Goal: Task Accomplishment & Management: Manage account settings

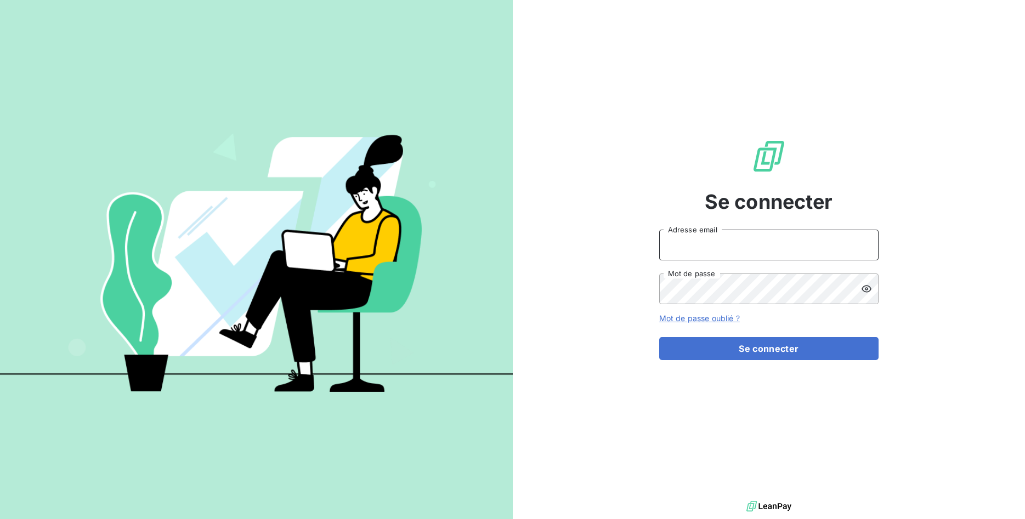
click at [709, 240] on input "Adresse email" at bounding box center [768, 245] width 219 height 31
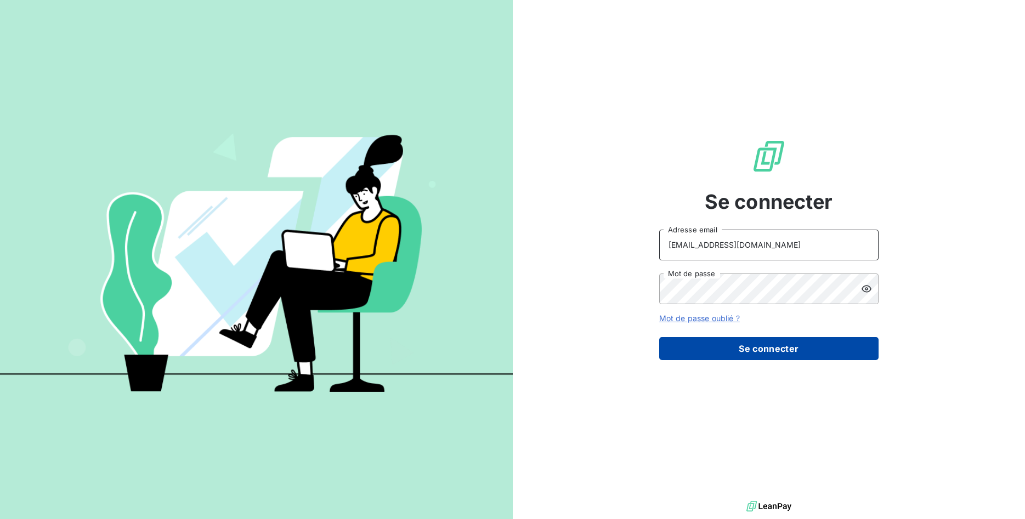
type input "compta@kbcontrole.fr"
click at [751, 339] on button "Se connecter" at bounding box center [768, 348] width 219 height 23
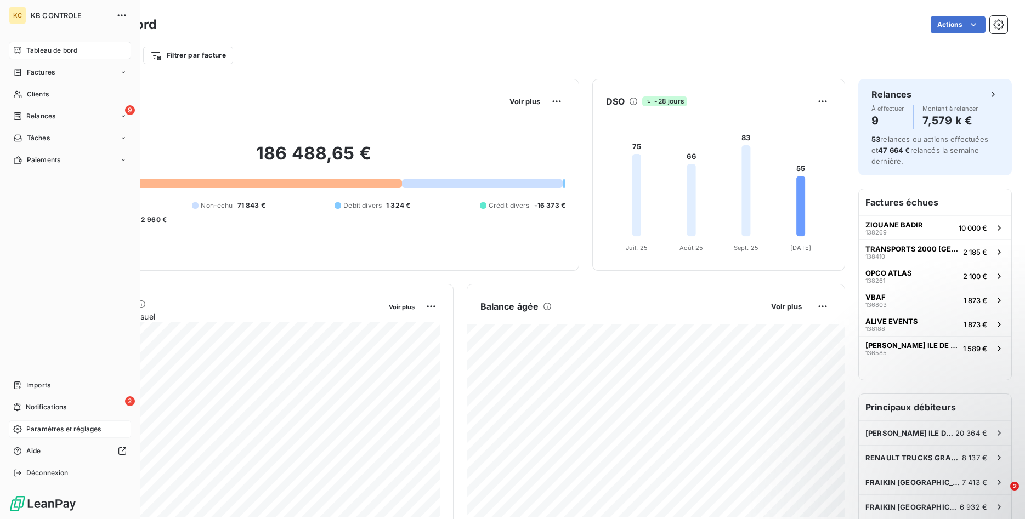
click at [59, 428] on span "Paramètres et réglages" at bounding box center [63, 429] width 75 height 10
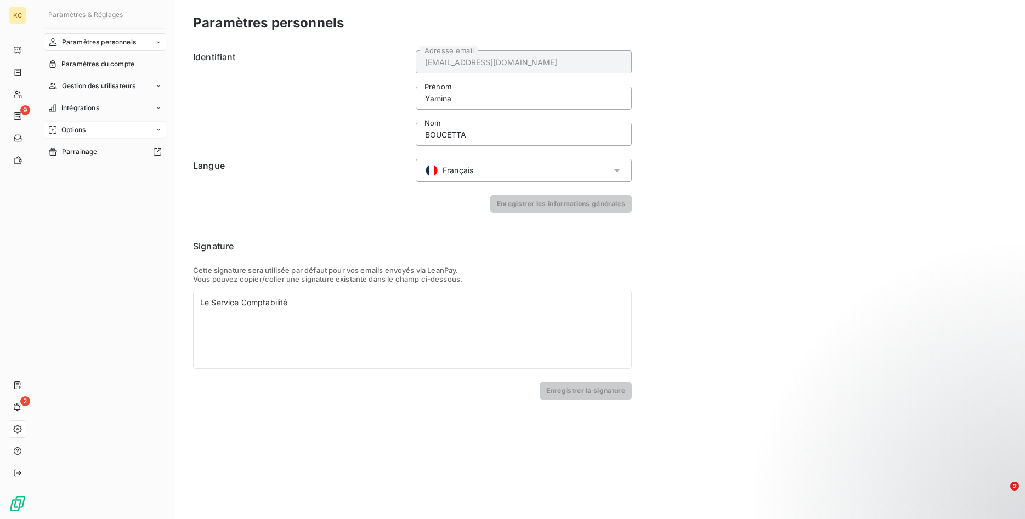
click at [89, 132] on div "Options" at bounding box center [105, 130] width 122 height 18
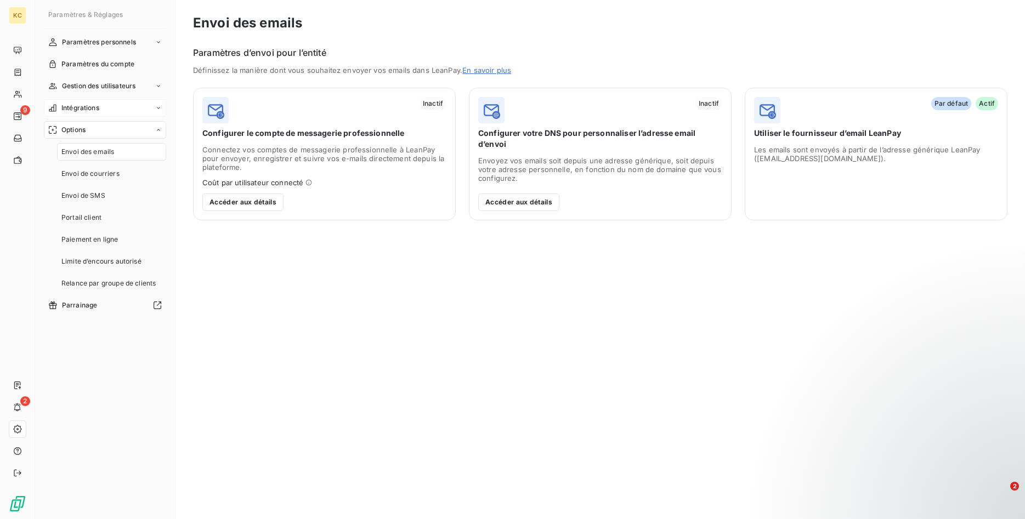
click at [89, 111] on span "Intégrations" at bounding box center [80, 108] width 38 height 10
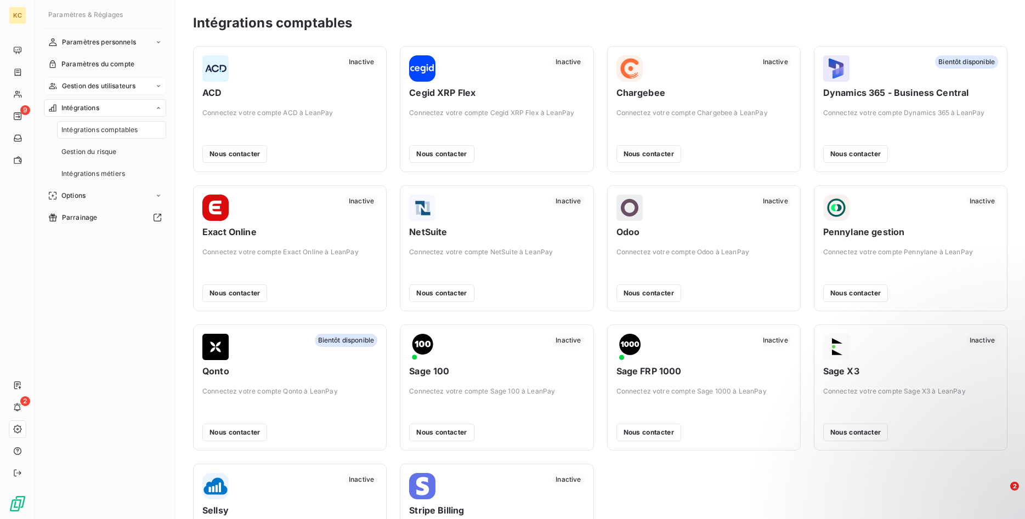
click at [91, 85] on span "Gestion des utilisateurs" at bounding box center [99, 86] width 74 height 10
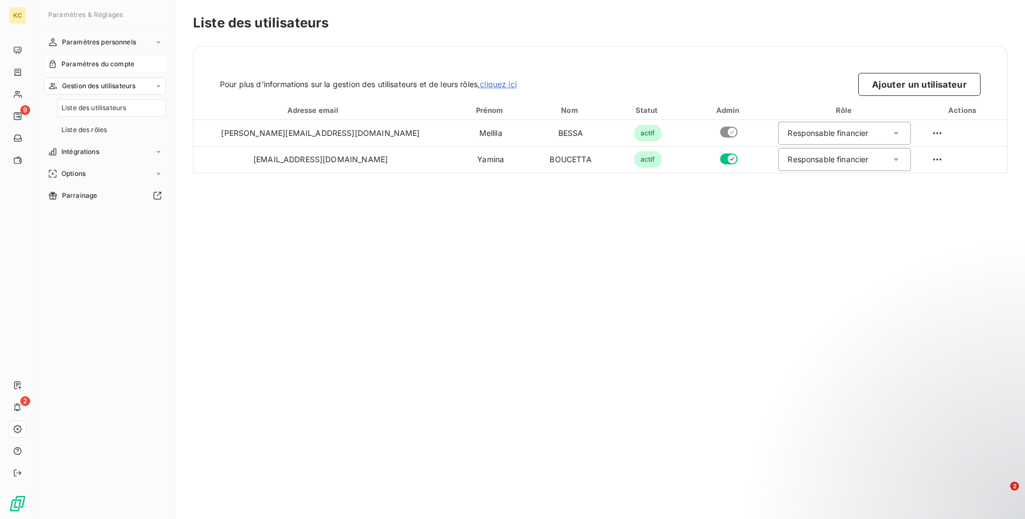
click at [93, 65] on span "Paramètres du compte" at bounding box center [97, 64] width 73 height 10
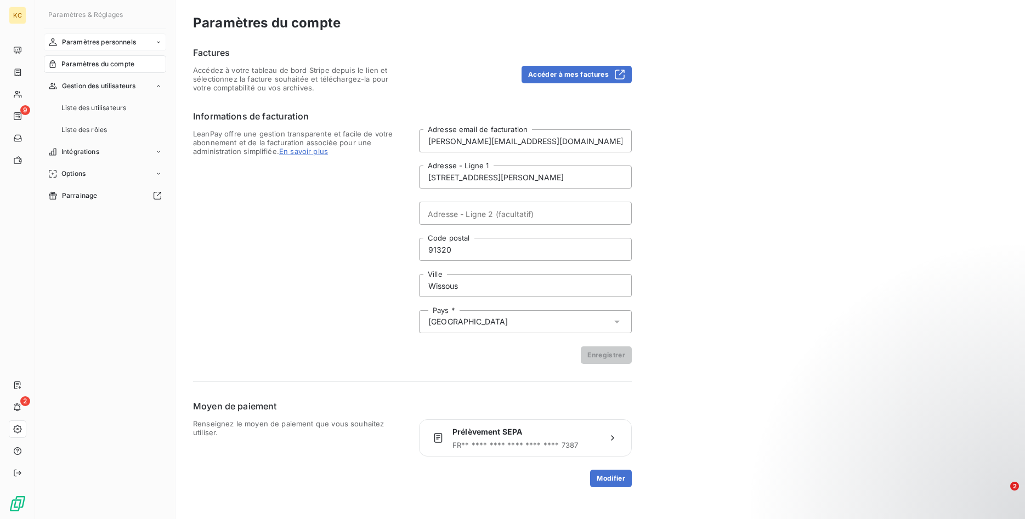
click at [94, 44] on span "Paramètres personnels" at bounding box center [99, 42] width 74 height 10
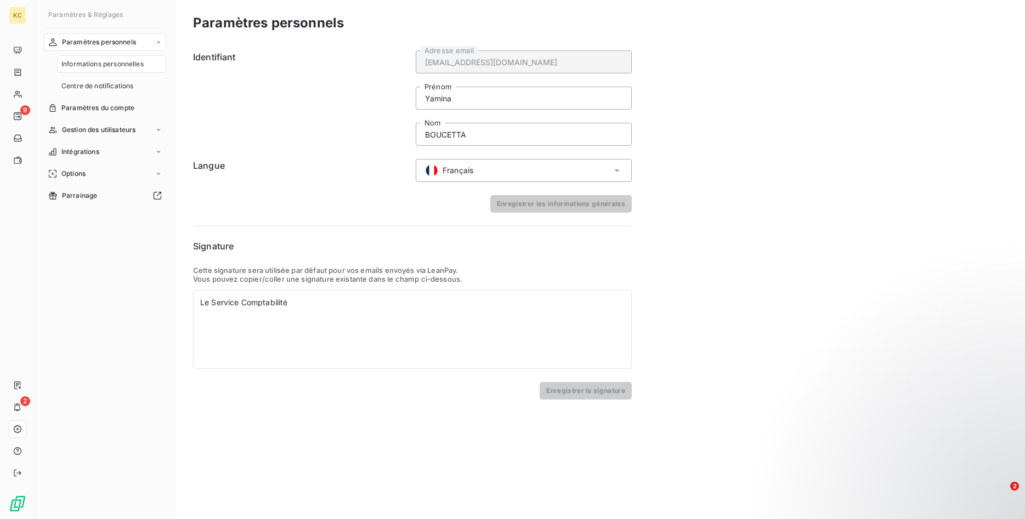
click at [92, 67] on span "Informations personnelles" at bounding box center [102, 64] width 82 height 10
click at [91, 107] on span "Paramètres du compte" at bounding box center [97, 108] width 73 height 10
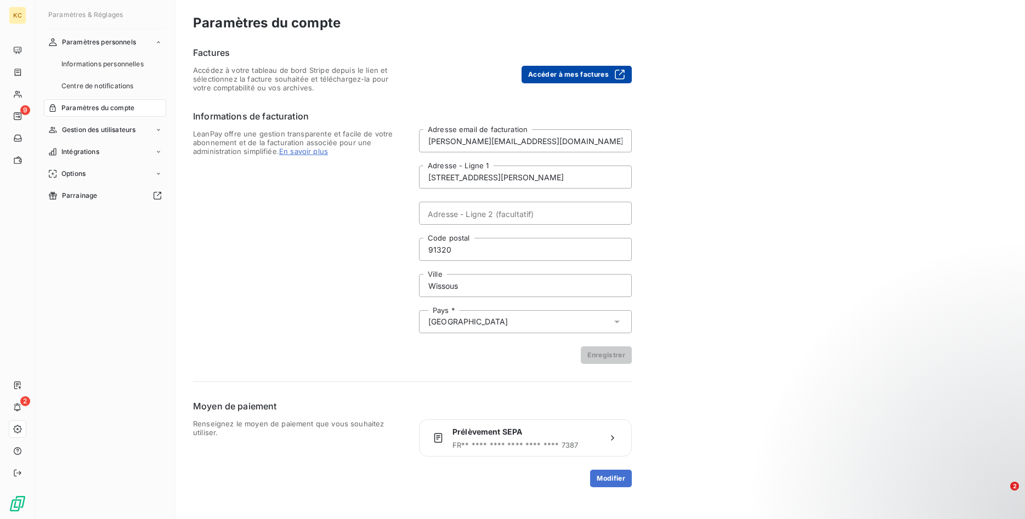
click at [559, 77] on button "Accéder à mes factures" at bounding box center [576, 75] width 110 height 18
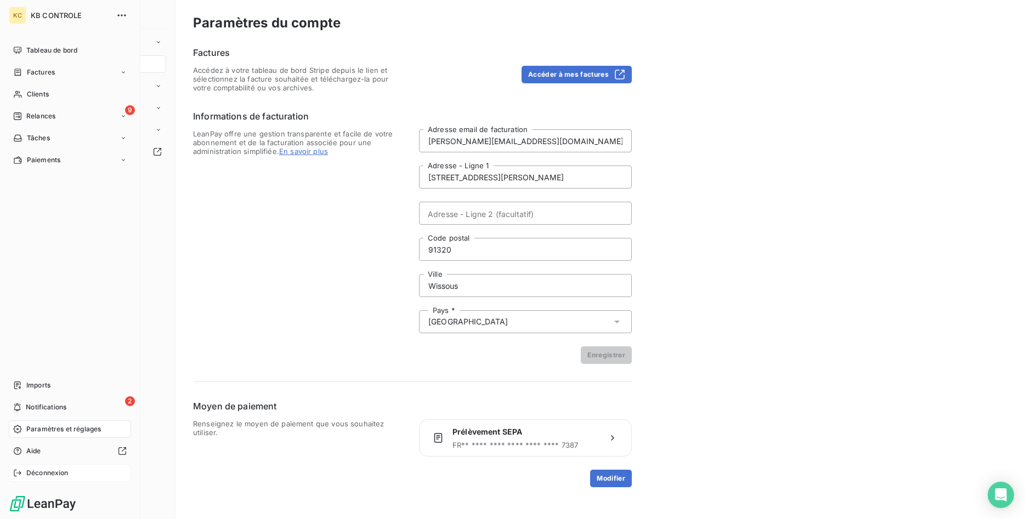
click at [48, 475] on span "Déconnexion" at bounding box center [47, 473] width 42 height 10
